Goal: Find specific page/section: Find specific page/section

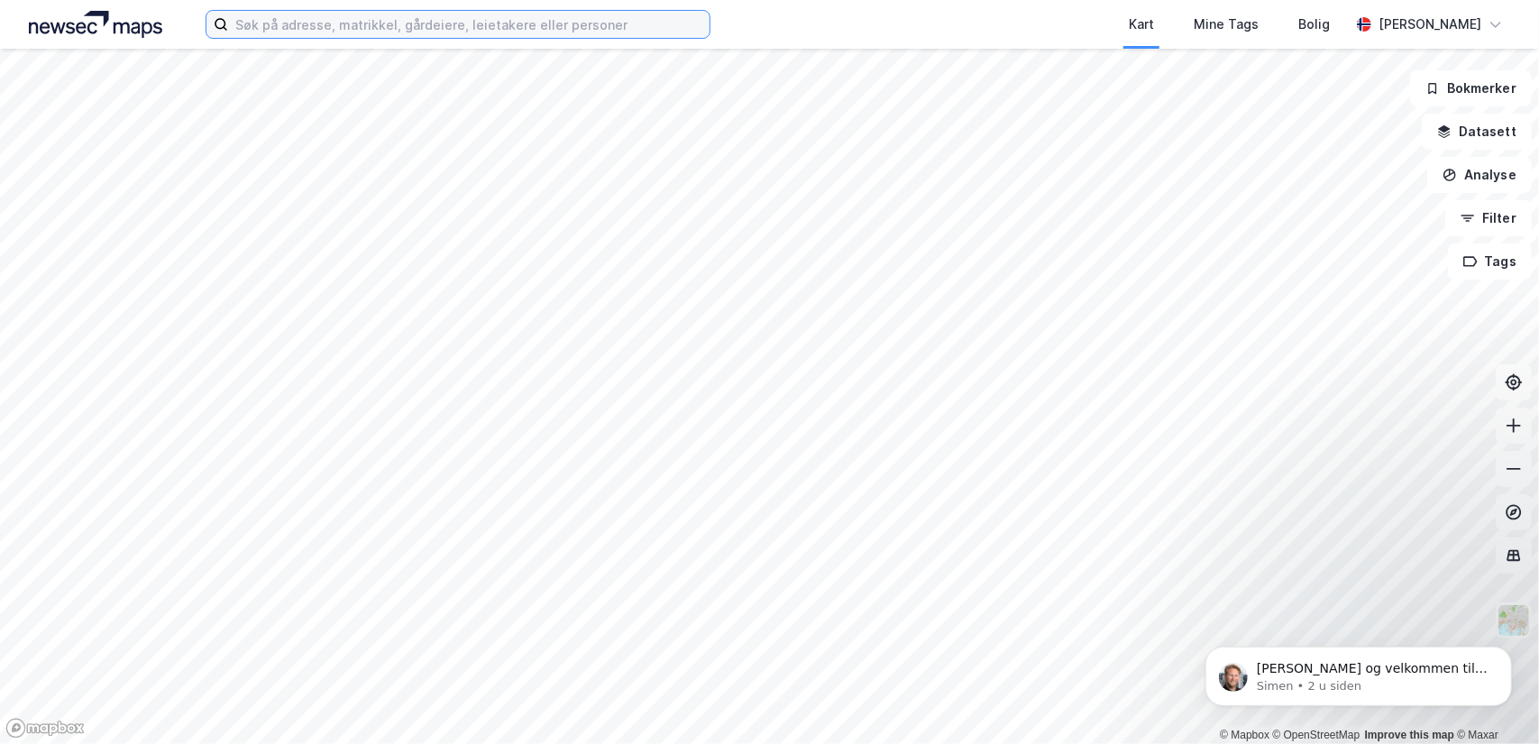
click at [345, 28] on input at bounding box center [468, 24] width 481 height 27
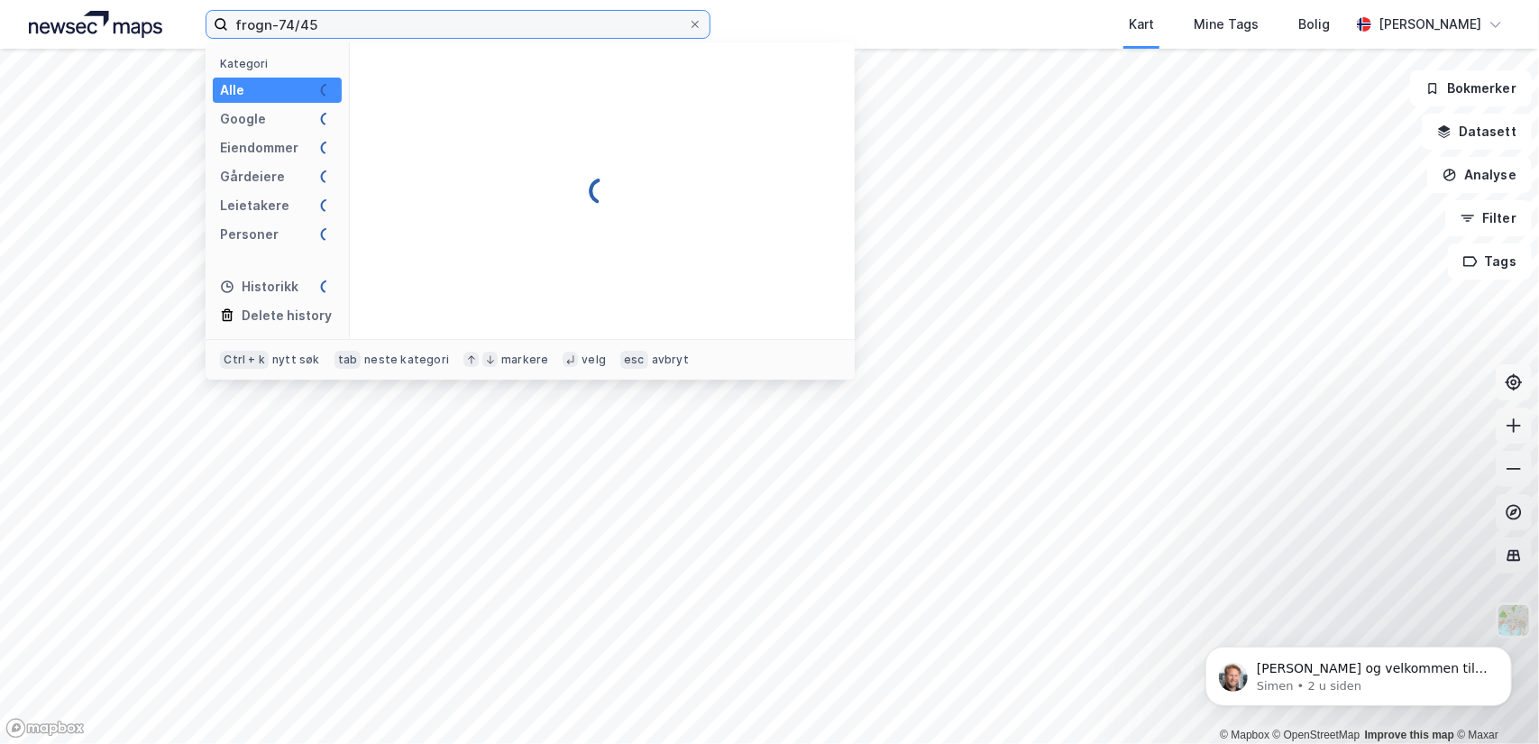
type input "frogn-74/45"
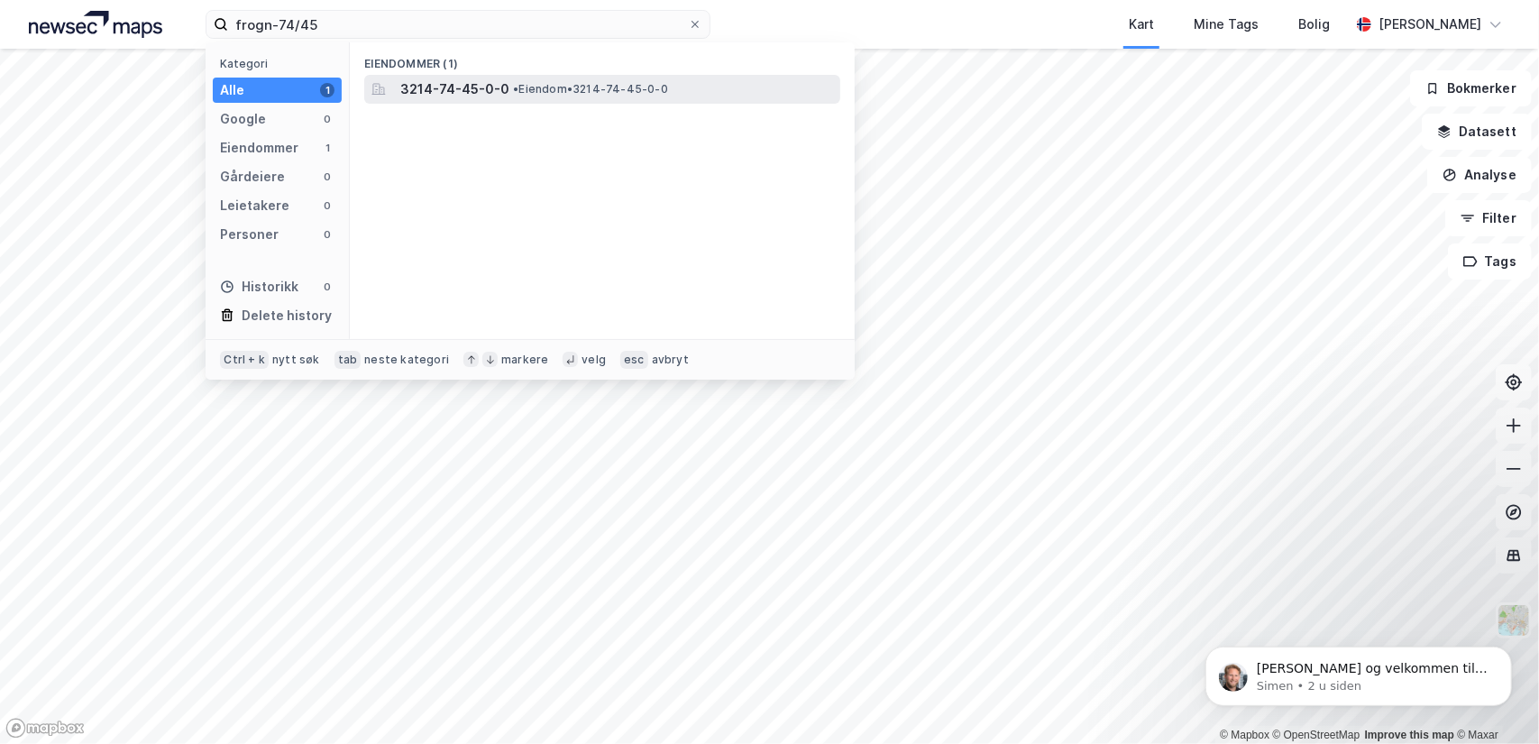
click at [471, 82] on span "3214-74-45-0-0" at bounding box center [454, 89] width 109 height 22
